Goal: Task Accomplishment & Management: Complete application form

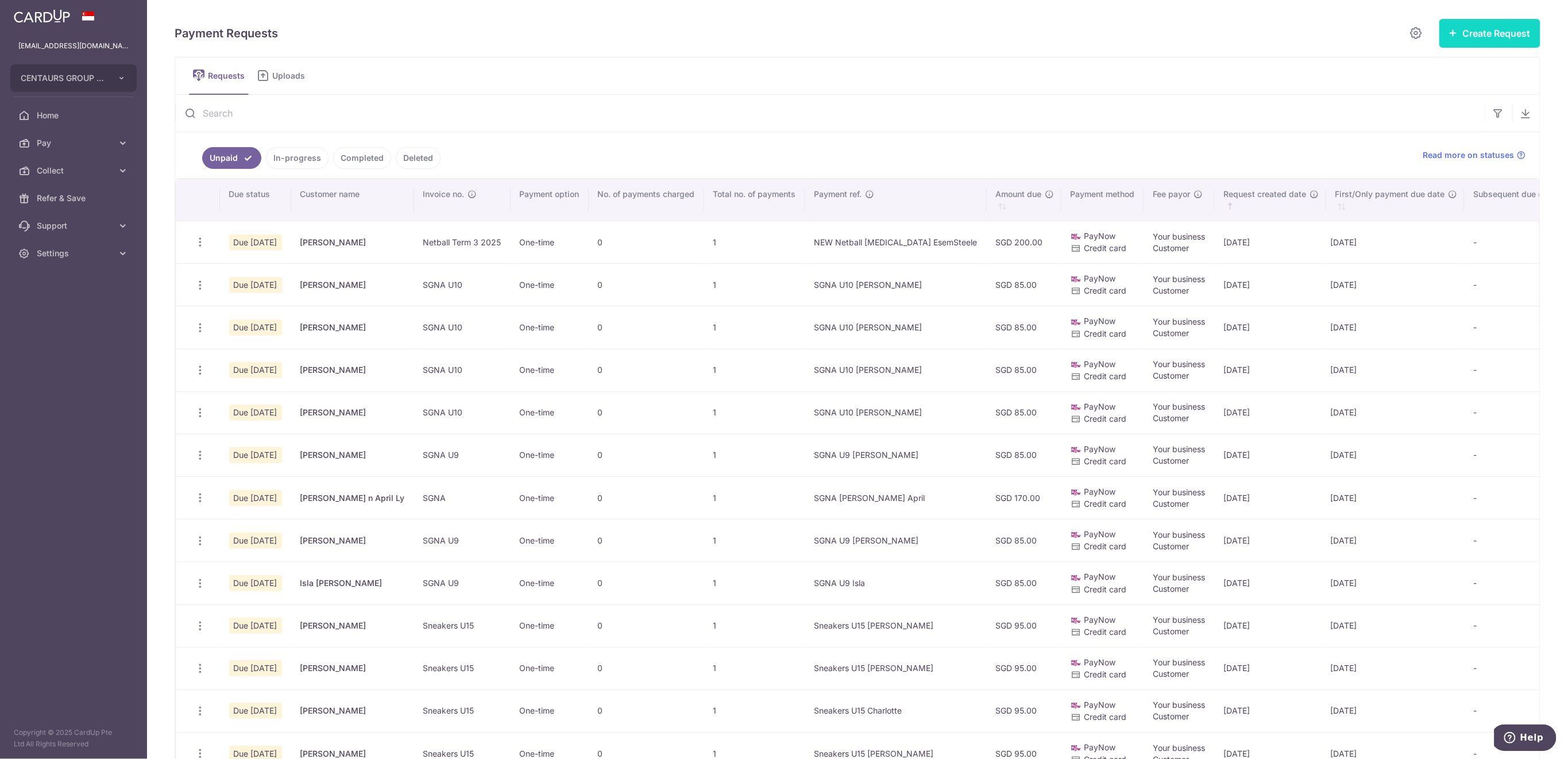
click at [1480, 39] on button "Create Request" at bounding box center [1490, 33] width 101 height 29
click at [1441, 68] on span "Single Request" at bounding box center [1471, 69] width 118 height 14
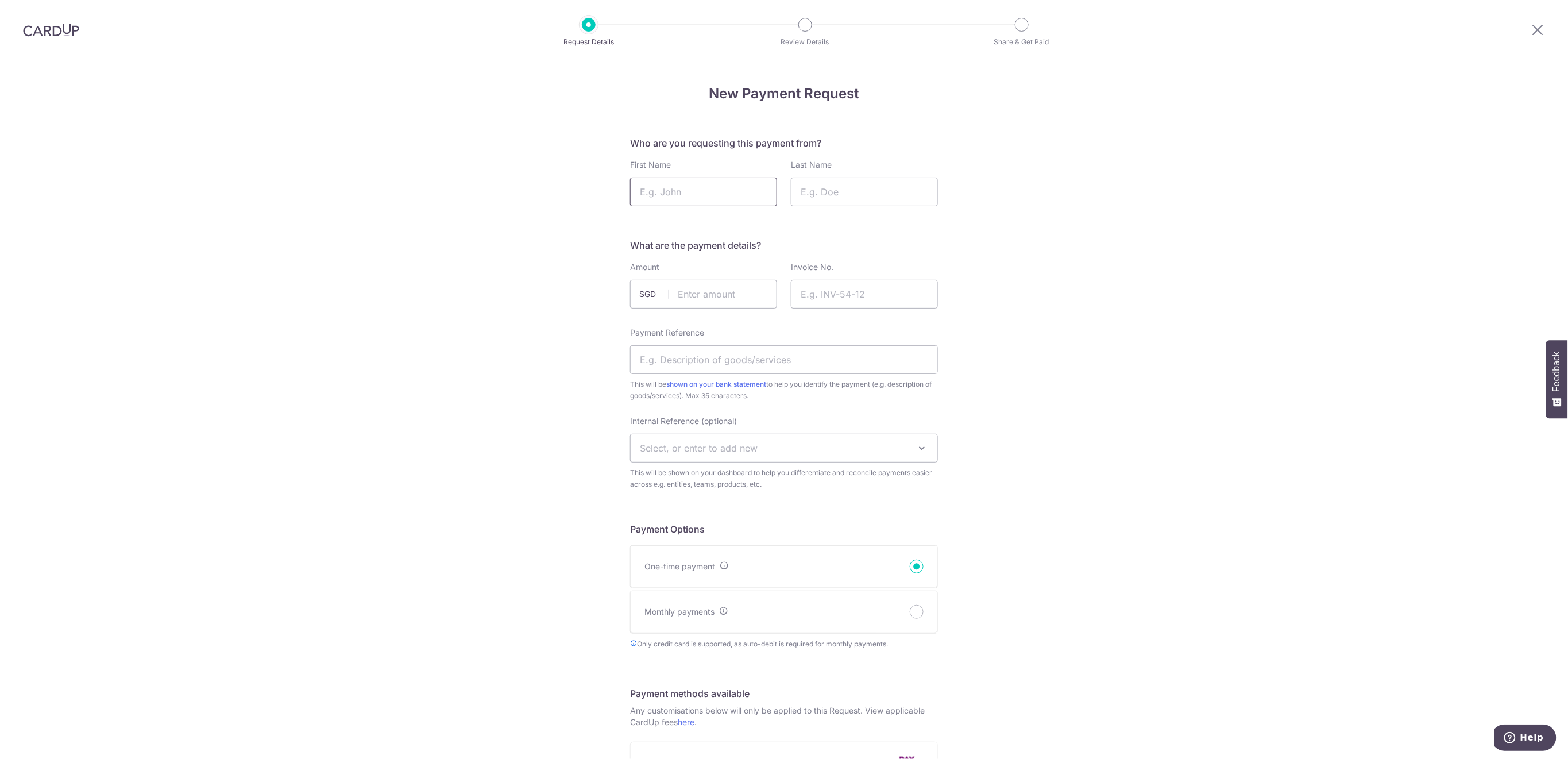
click at [721, 198] on input "First Name" at bounding box center [704, 191] width 147 height 29
type input "Saffron"
click at [885, 197] on input "Last Name" at bounding box center [864, 191] width 147 height 29
type input "[PERSON_NAME]"
click at [711, 291] on input "text" at bounding box center [704, 294] width 147 height 29
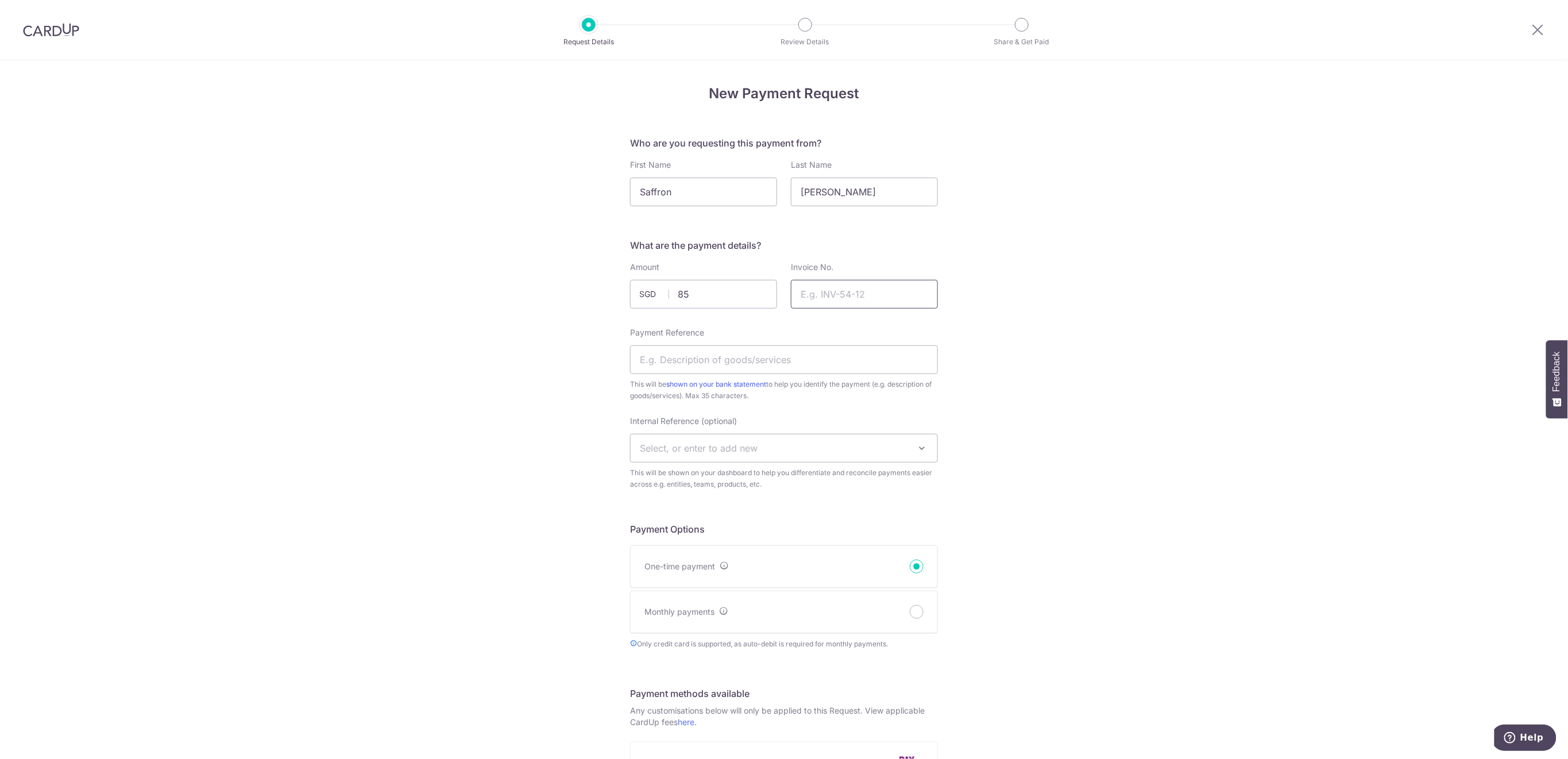
type input "85.00"
click at [881, 292] on input "Invoice No." at bounding box center [864, 294] width 147 height 29
type input "SGNA U10"
click at [875, 354] on input "Payment Reference" at bounding box center [784, 359] width 308 height 29
type input "SGNA U10 Saffron"
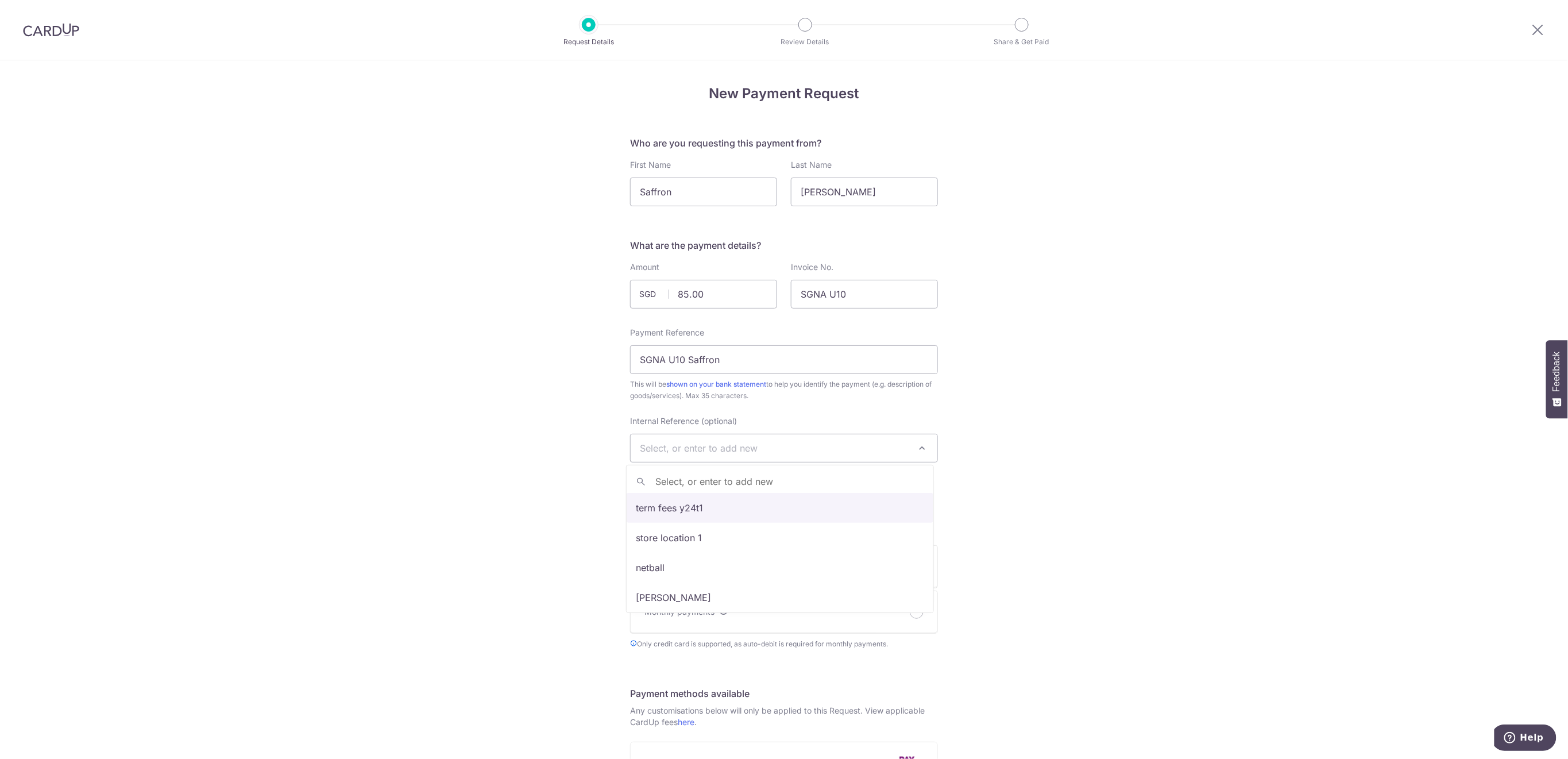
click at [815, 446] on span "Select, or enter to add new" at bounding box center [783, 449] width 307 height 28
type input "SGNA"
select select "sgna"
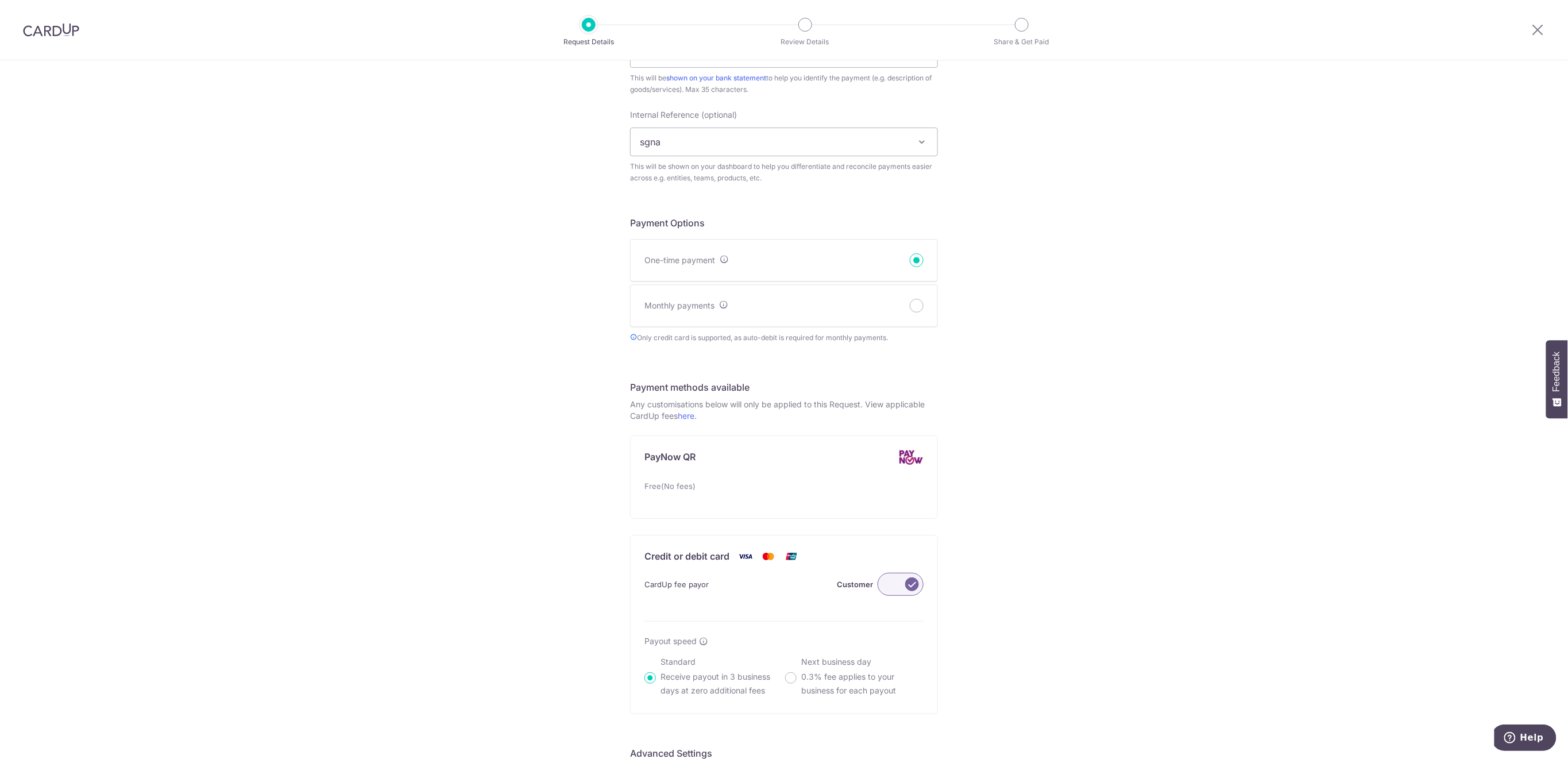
scroll to position [539, 0]
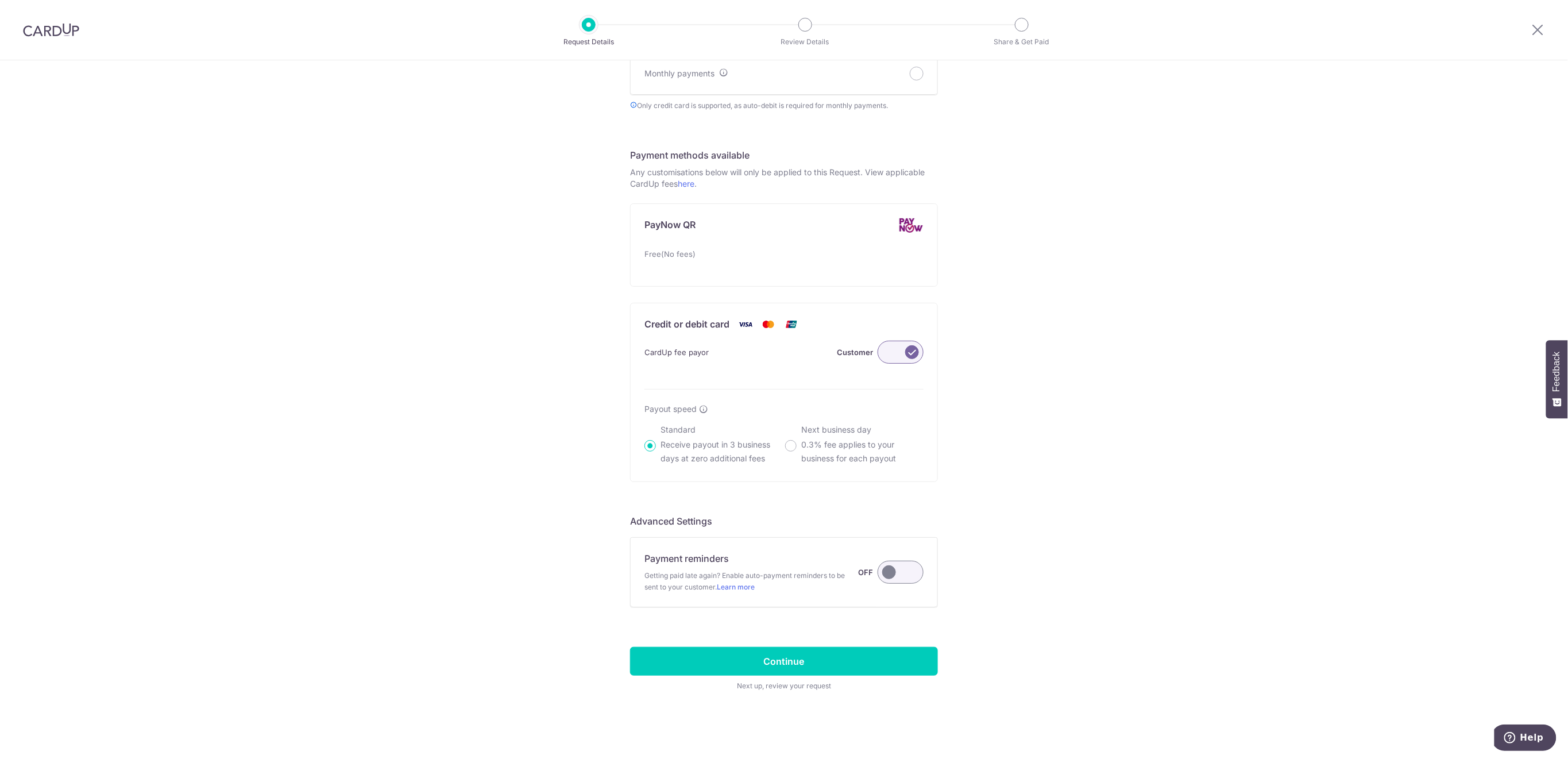
click at [893, 574] on label at bounding box center [900, 572] width 46 height 23
click at [0, 0] on input "Payment reminders Getting paid late again? Enable auto-payment reminders to be …" at bounding box center [0, 0] width 0 height 0
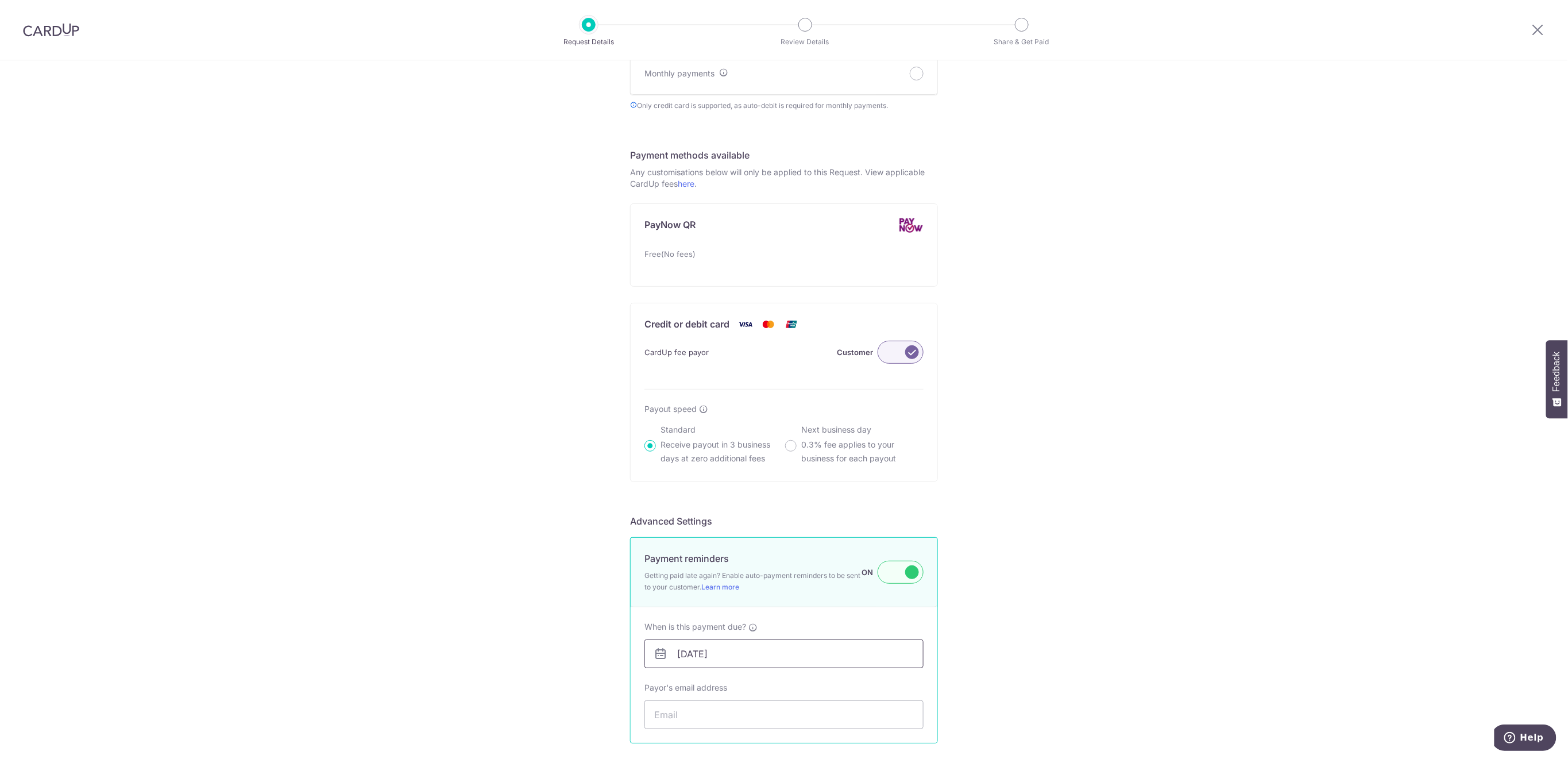
click at [861, 651] on input "[DATE]" at bounding box center [783, 653] width 279 height 29
click at [780, 533] on link "5" at bounding box center [778, 531] width 18 height 18
type input "[DATE]"
click at [792, 718] on input "Payor's email address" at bounding box center [783, 714] width 279 height 29
click at [780, 714] on input "Payor's email address" at bounding box center [783, 714] width 279 height 29
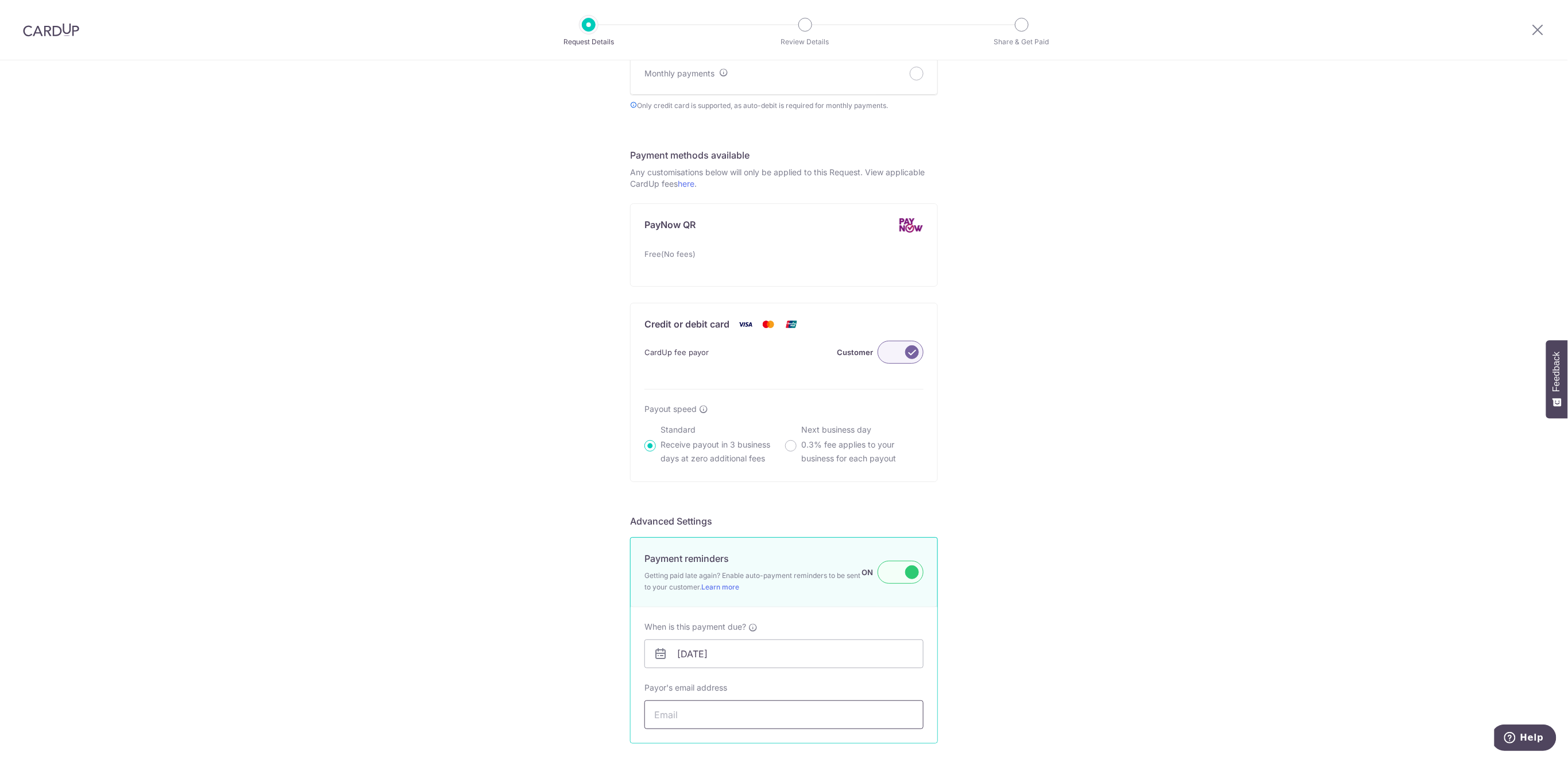
paste input "[EMAIL_ADDRESS][DOMAIN_NAME]"
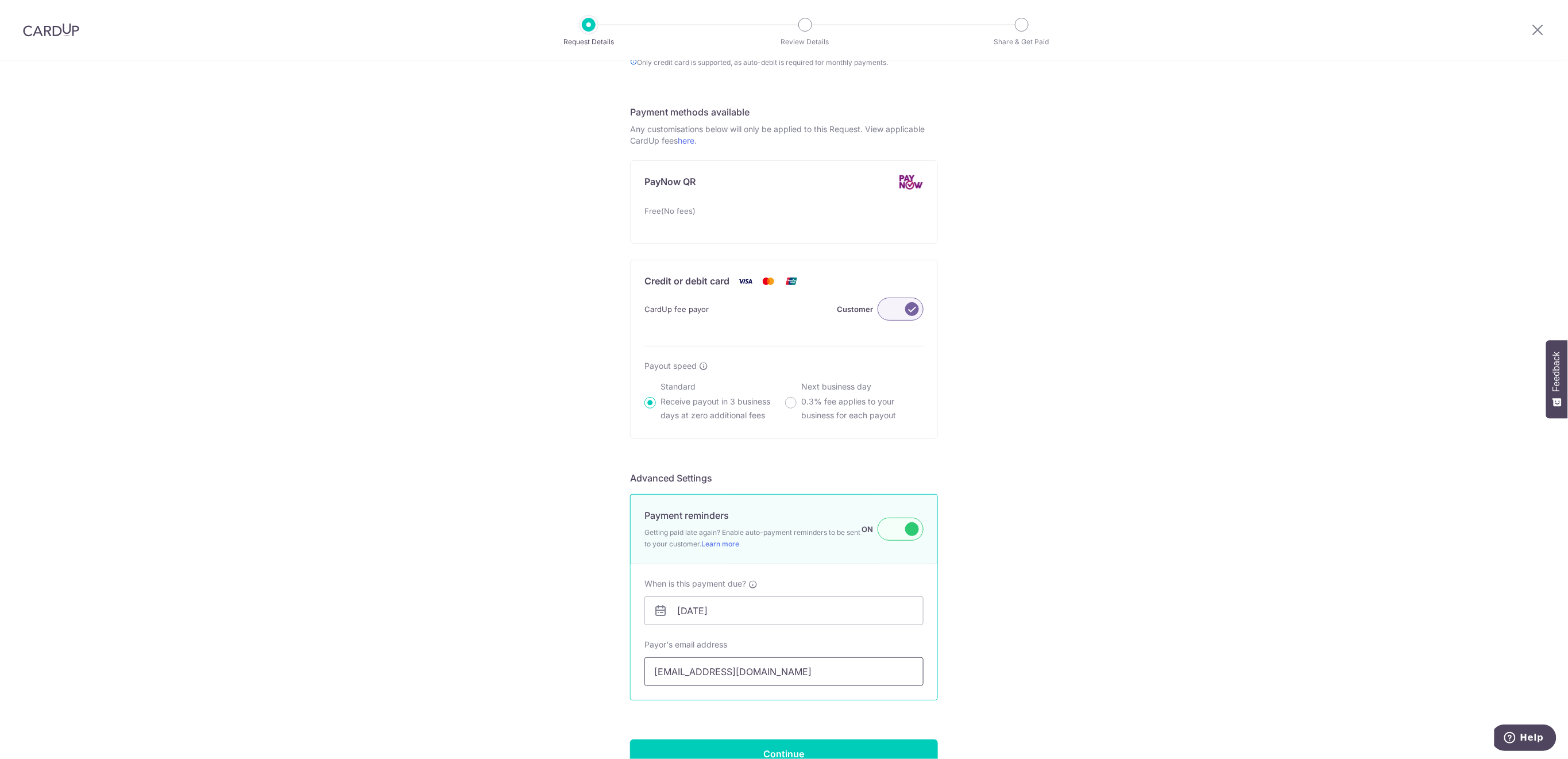
scroll to position [615, 0]
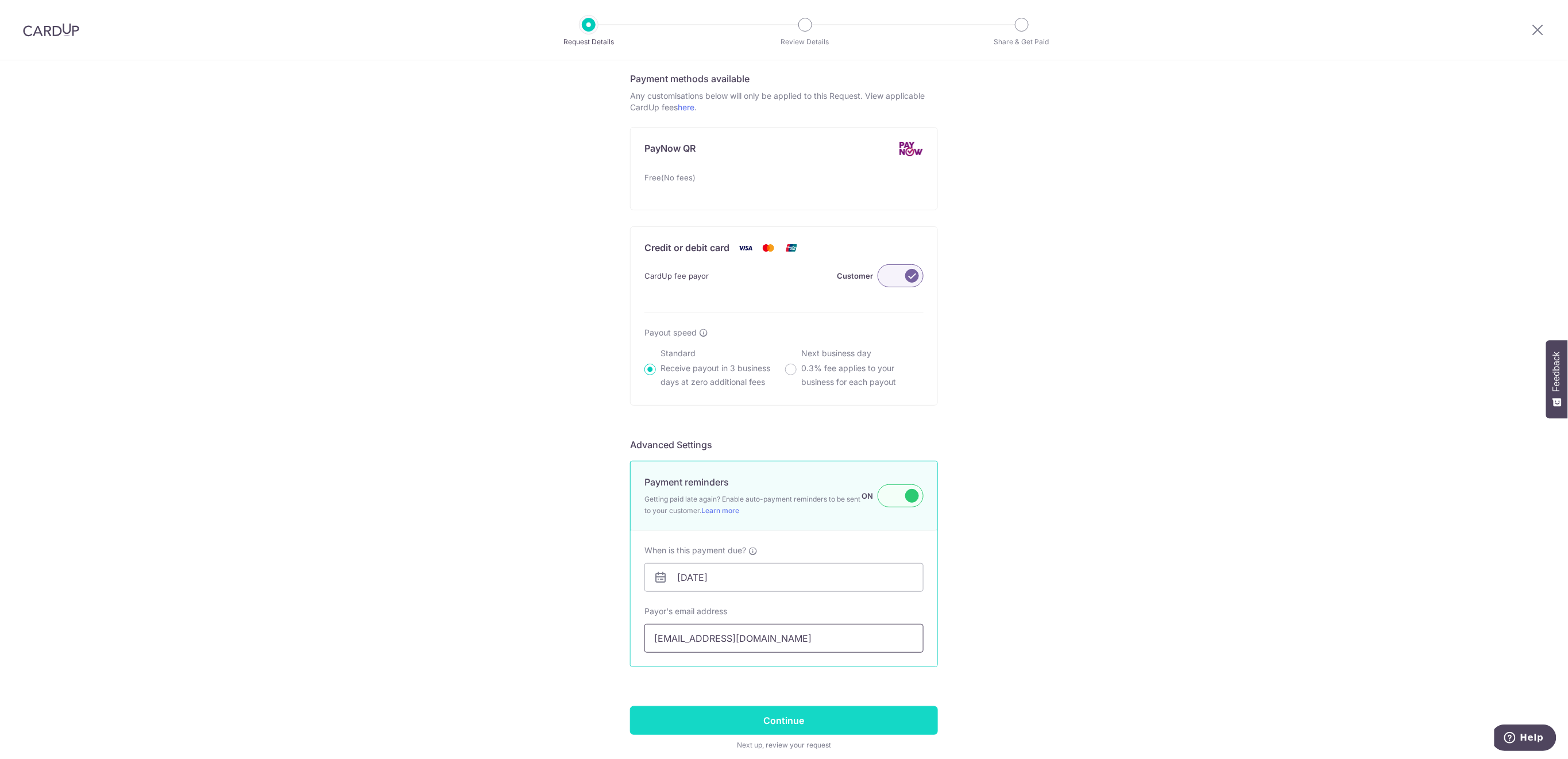
type input "[EMAIL_ADDRESS][DOMAIN_NAME]"
click at [809, 721] on input "Continue" at bounding box center [784, 721] width 308 height 29
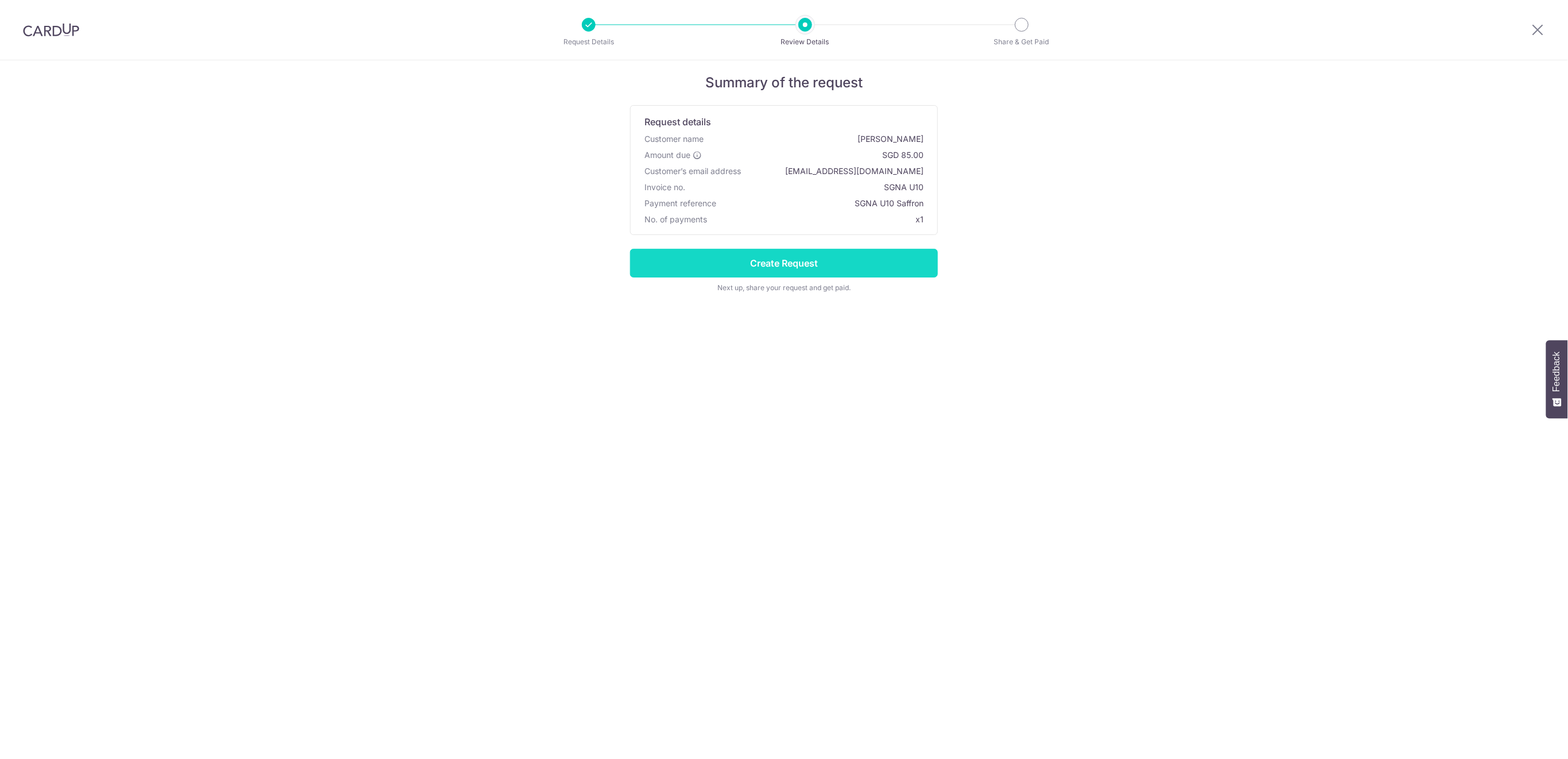
click at [867, 259] on input "Create Request" at bounding box center [784, 262] width 308 height 29
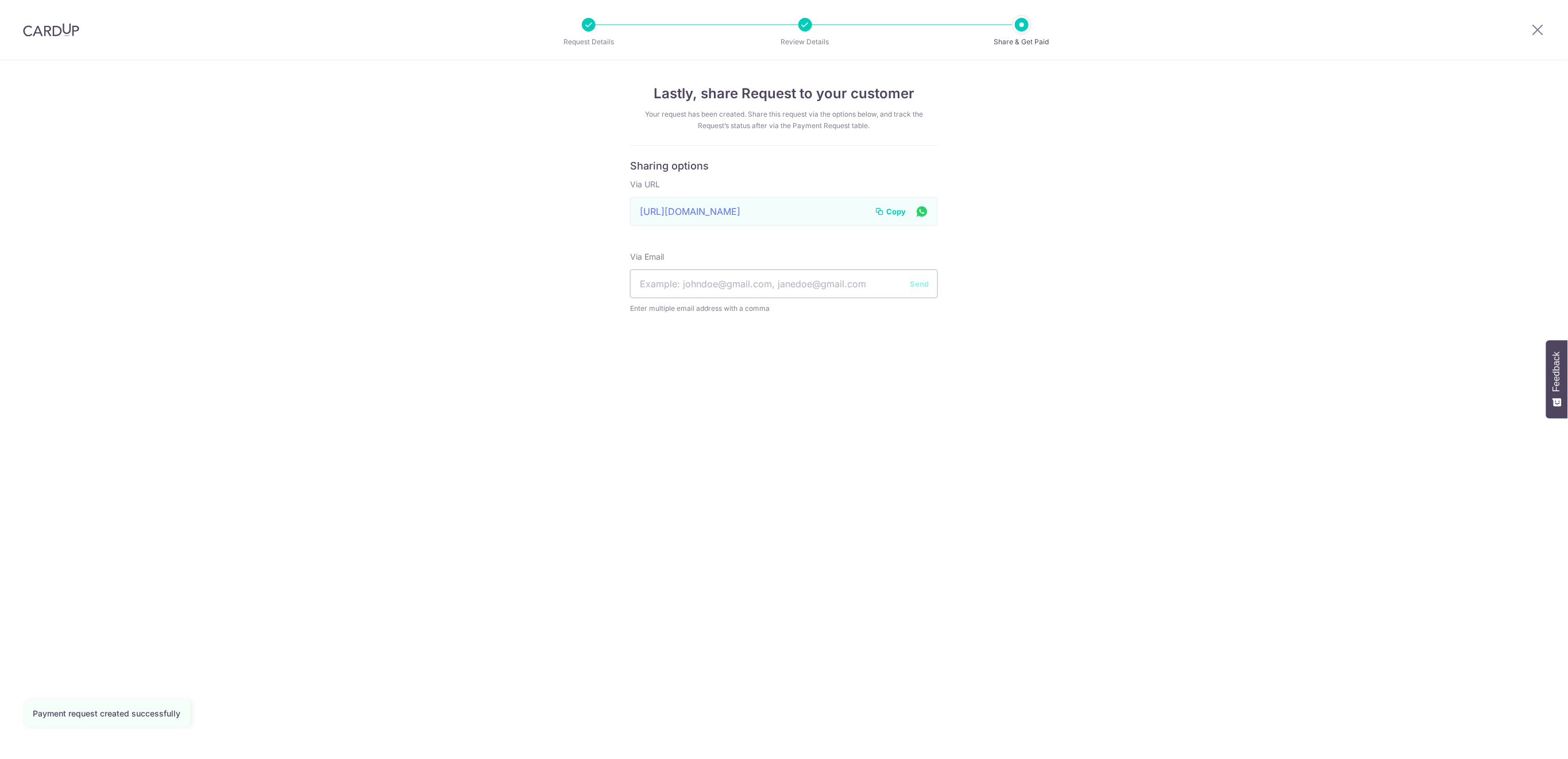
click at [676, 289] on input "text" at bounding box center [784, 283] width 308 height 29
type input "[EMAIL_ADDRESS][DOMAIN_NAME]"
click at [915, 282] on button "Send" at bounding box center [919, 283] width 19 height 11
